Goal: Navigation & Orientation: Find specific page/section

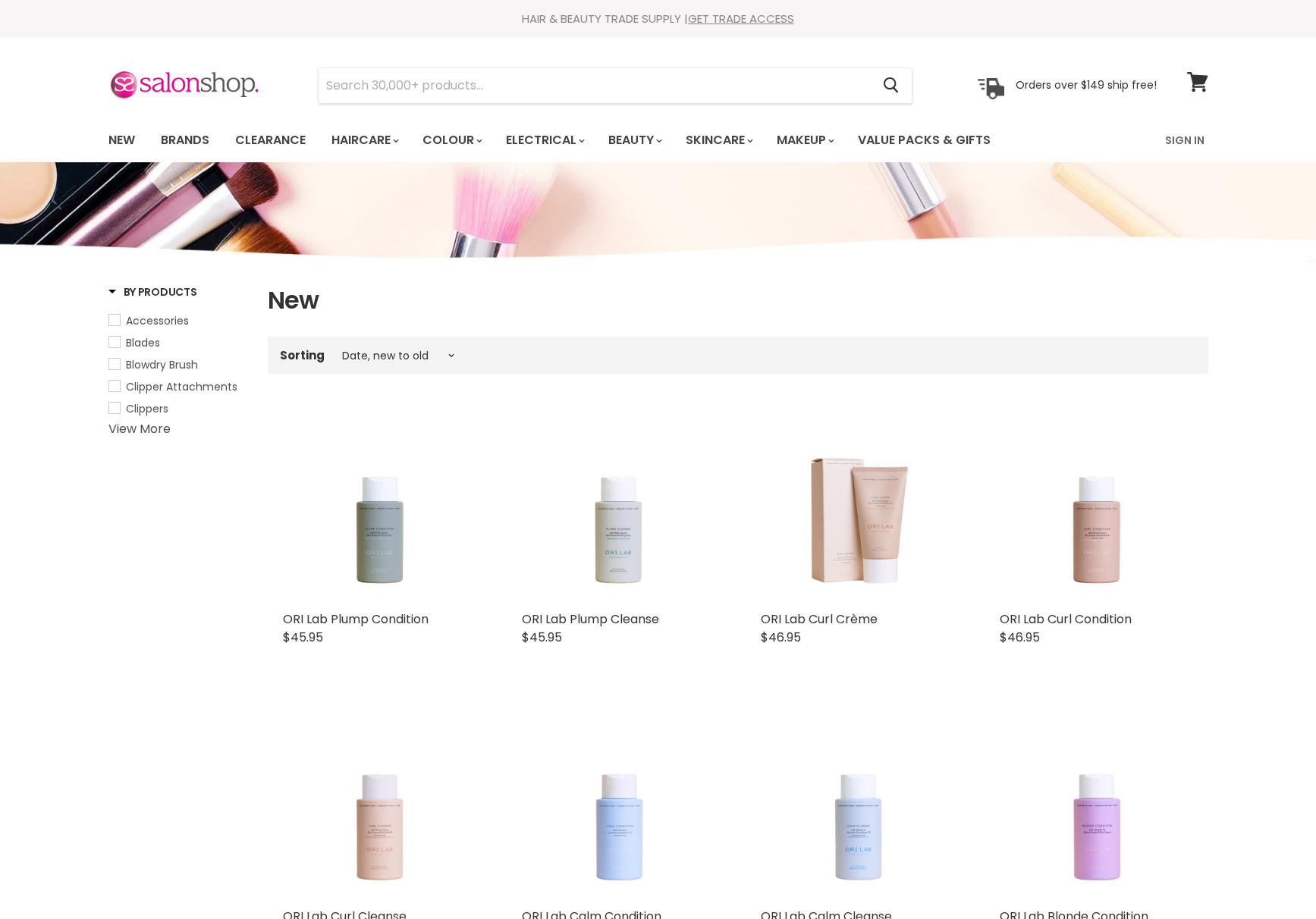
select select "created-descending"
click at [213, 88] on img at bounding box center [184, 86] width 152 height 32
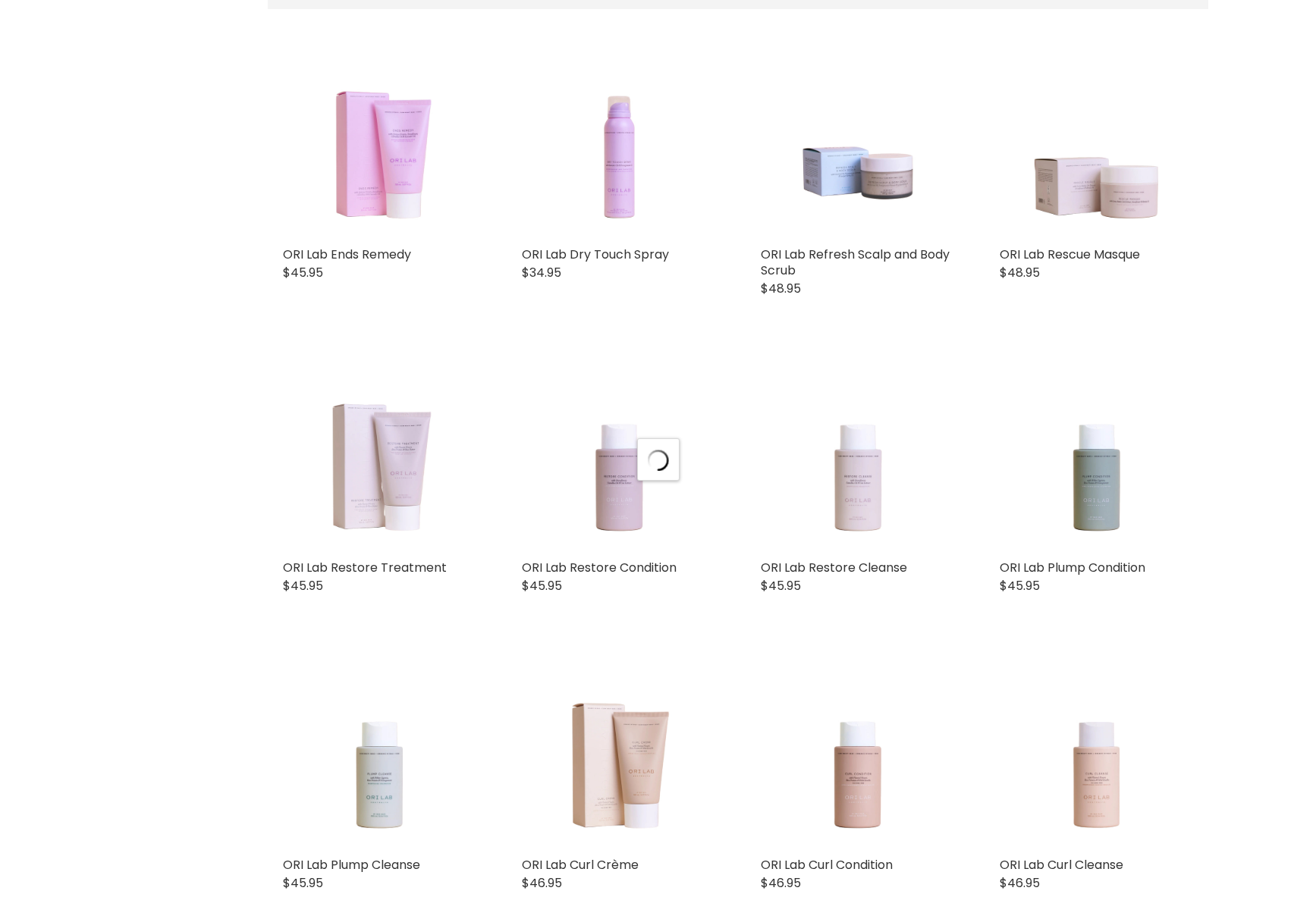
select select "created-descending"
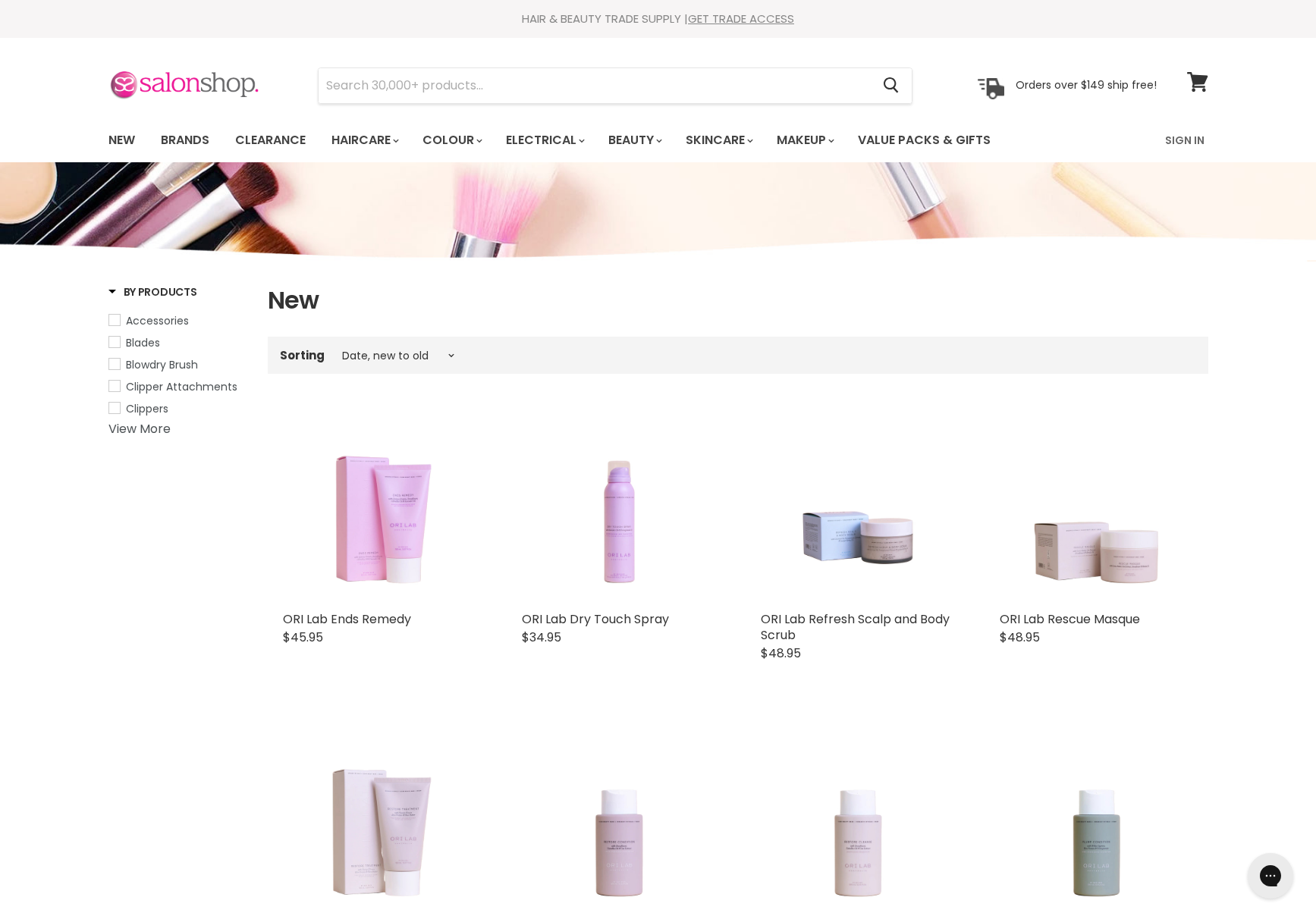
click at [179, 91] on img at bounding box center [184, 86] width 152 height 32
